Goal: Unclear

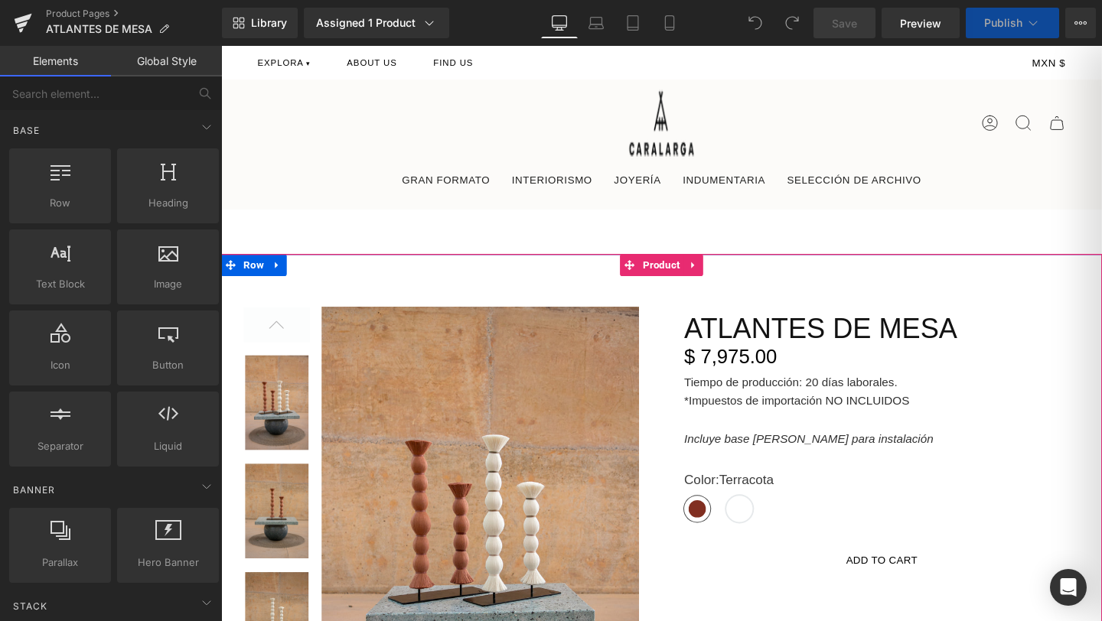
scroll to position [91, 0]
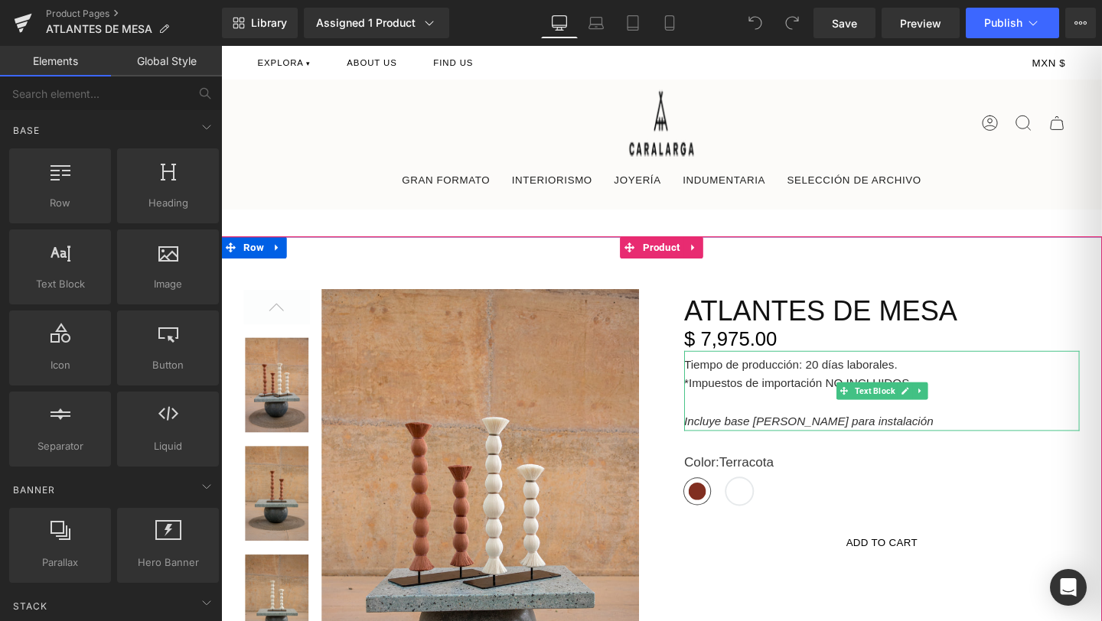
click at [779, 419] on p at bounding box center [916, 421] width 416 height 20
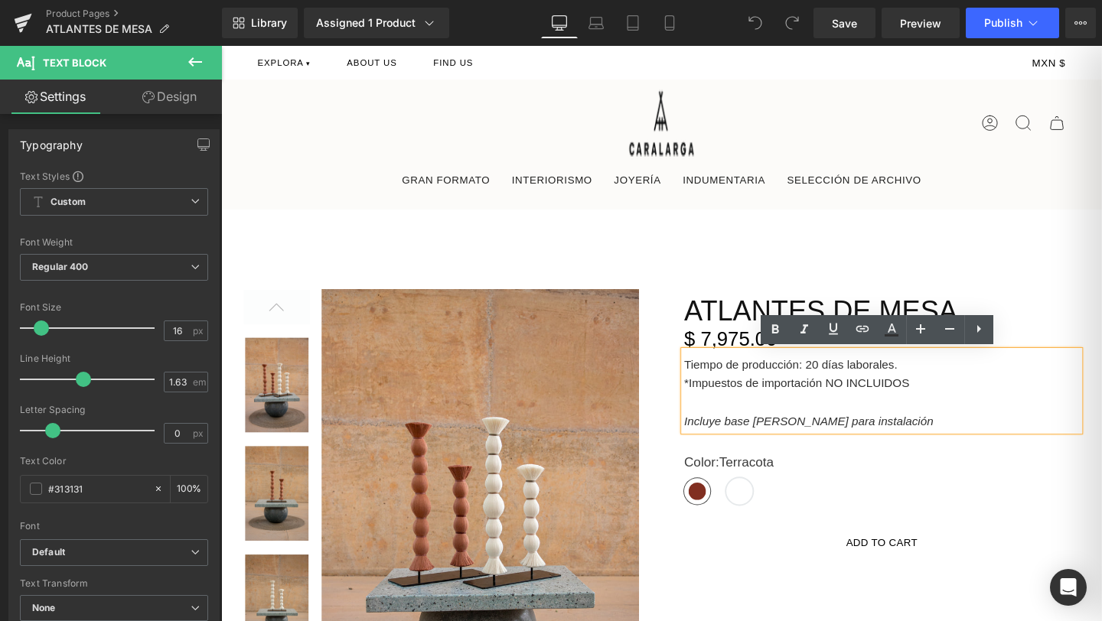
click at [885, 384] on strong "Tiempo de producción: 20 días laborales." at bounding box center [820, 380] width 224 height 13
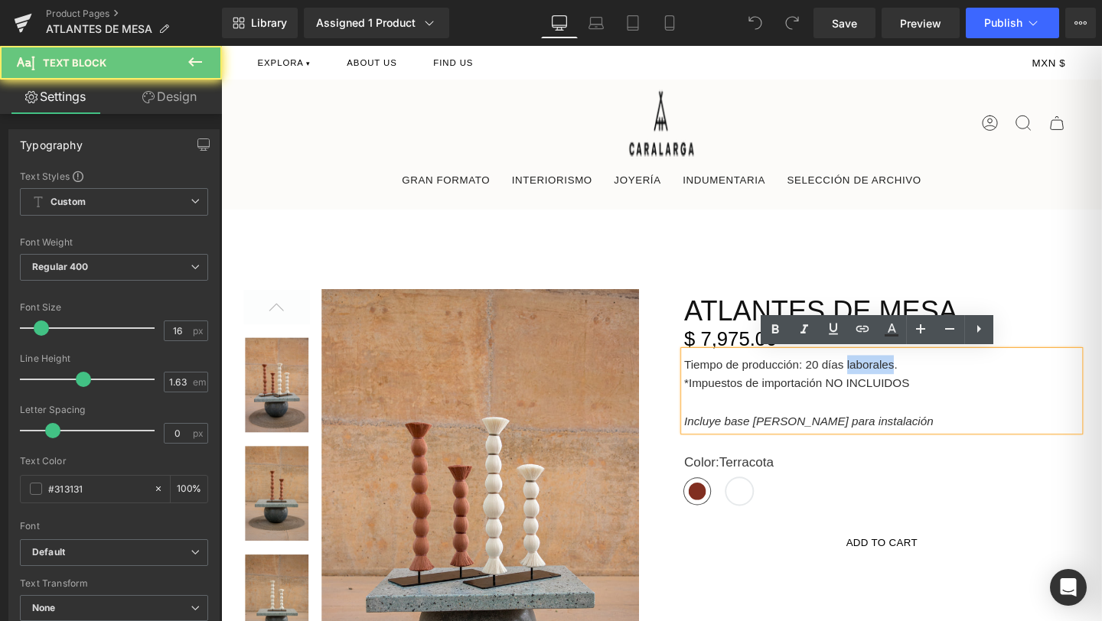
click at [885, 384] on strong "Tiempo de producción: 20 días laborales." at bounding box center [820, 380] width 224 height 13
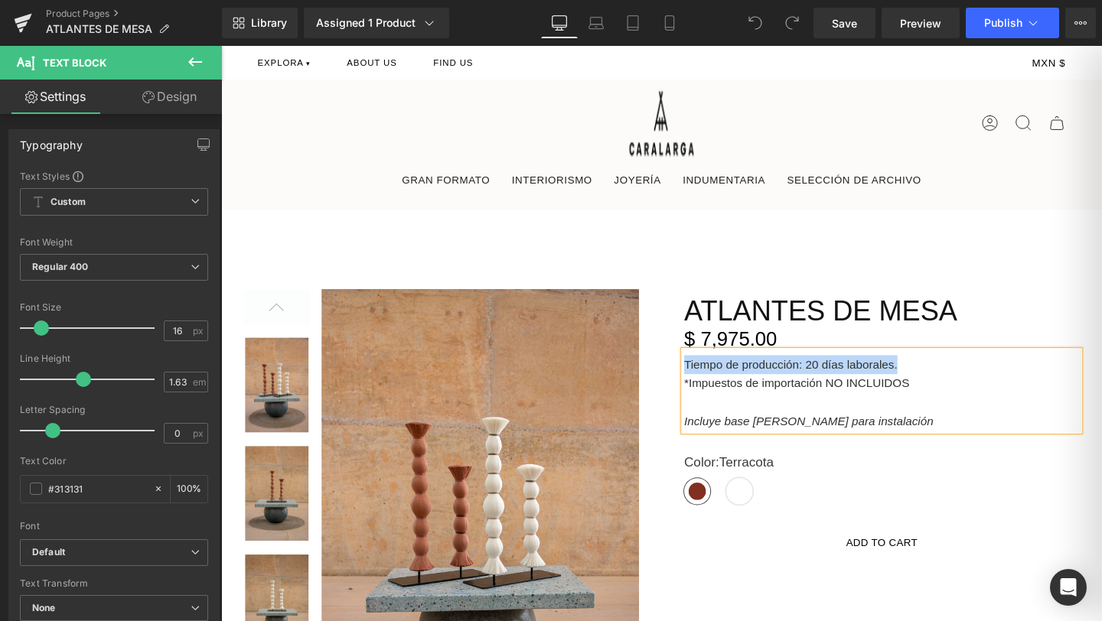
copy strong "Tiempo de producción: 20 días laborales."
drag, startPoint x: 947, startPoint y: 401, endPoint x: 703, endPoint y: 380, distance: 245.0
click at [708, 380] on div "Tiempo de producción: 20 [PERSON_NAME] laborales. *Impuestos de importación NO …" at bounding box center [916, 409] width 416 height 84
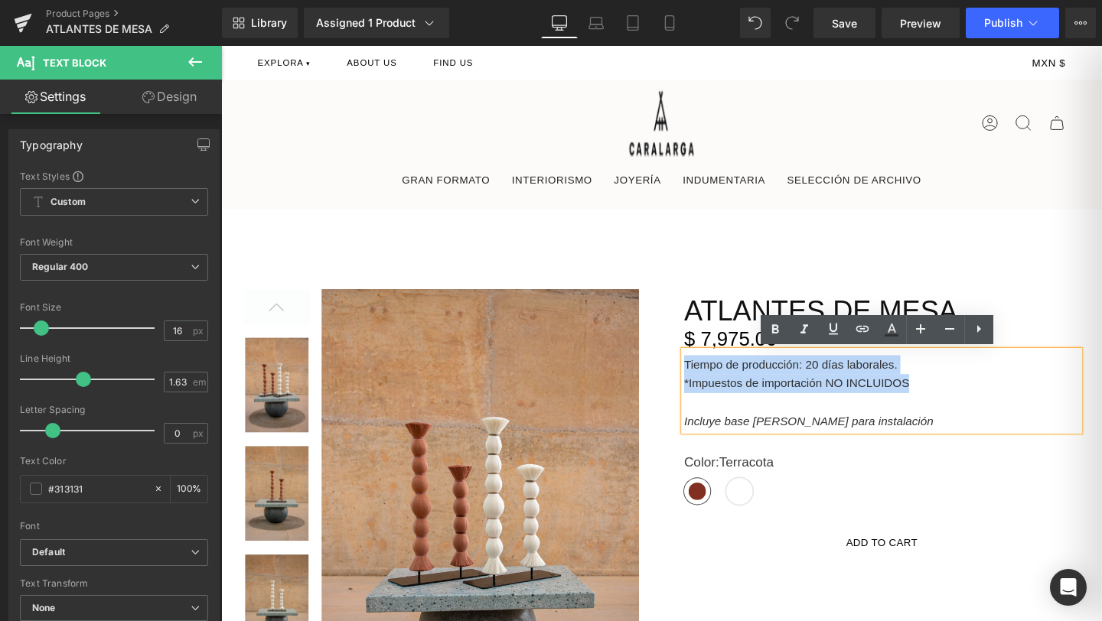
copy div "Tiempo de producción: 20 días laborales. *Impuestos de importación NO INCLUIDOS"
